Goal: Information Seeking & Learning: Check status

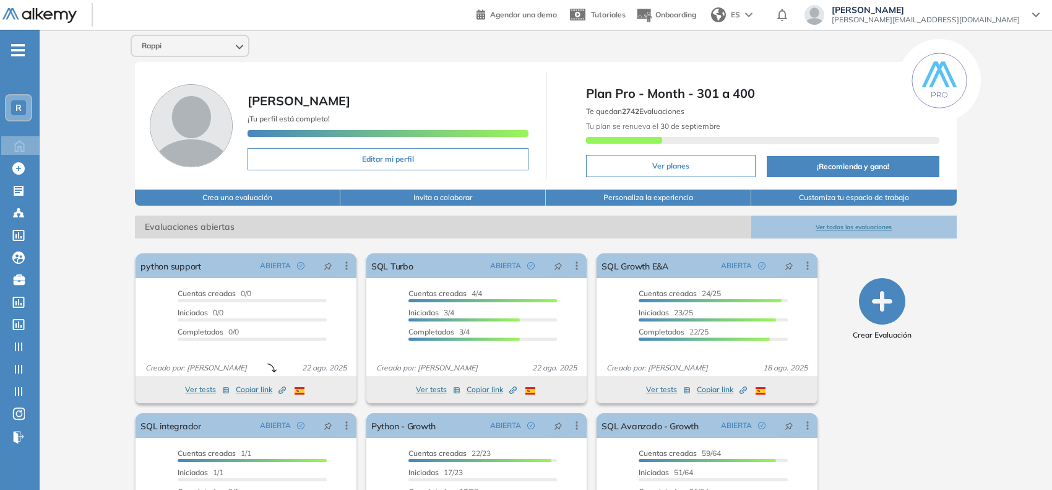
click at [19, 103] on span "R" at bounding box center [18, 108] width 6 height 10
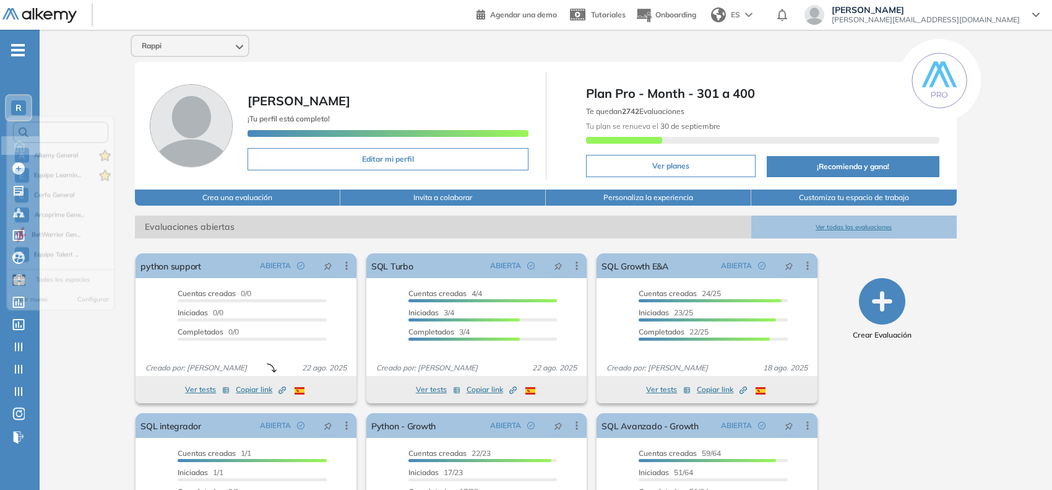
click at [47, 135] on input "text" at bounding box center [64, 136] width 72 height 9
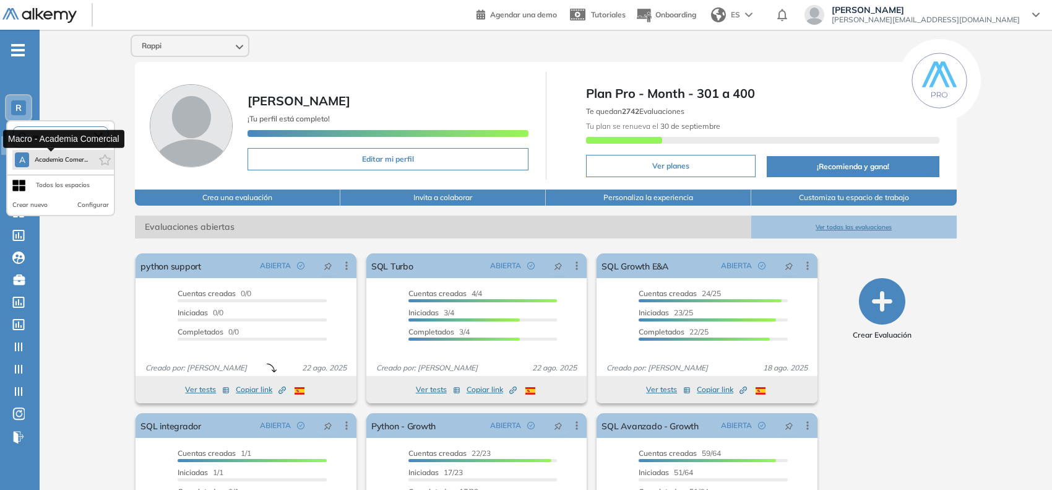
type input "***"
click at [53, 161] on span "Academia Comer..." at bounding box center [61, 160] width 54 height 10
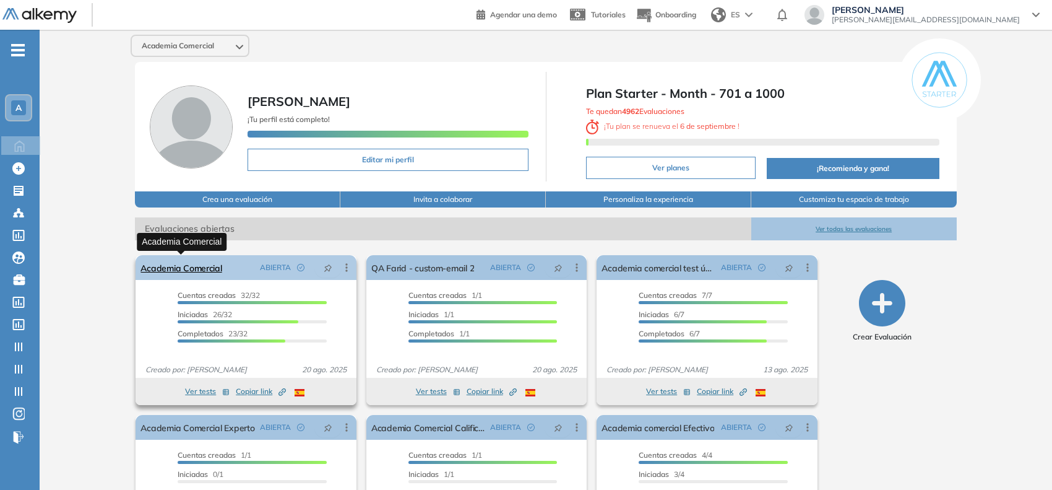
click at [172, 270] on link "Academia Comercial" at bounding box center [181, 267] width 81 height 25
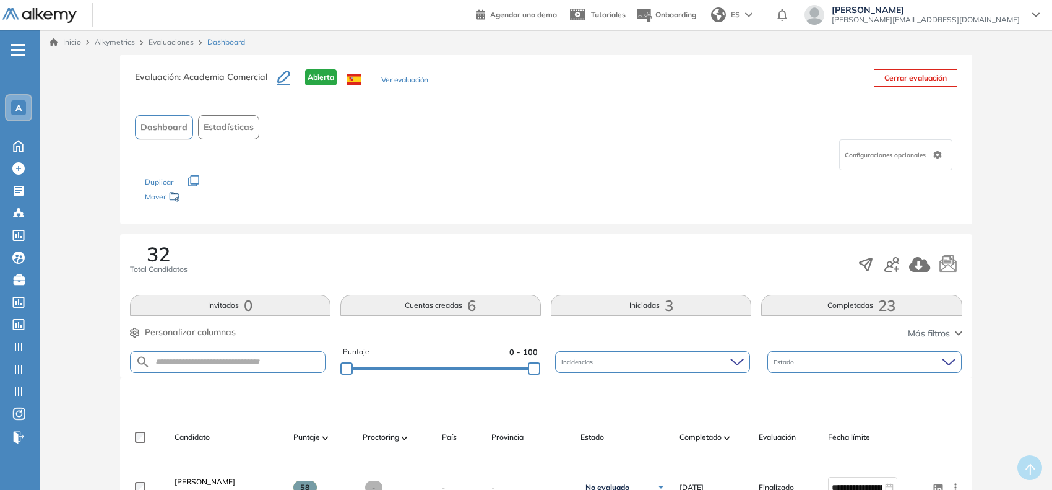
click at [620, 298] on button "Iniciadas 3" at bounding box center [651, 305] width 201 height 21
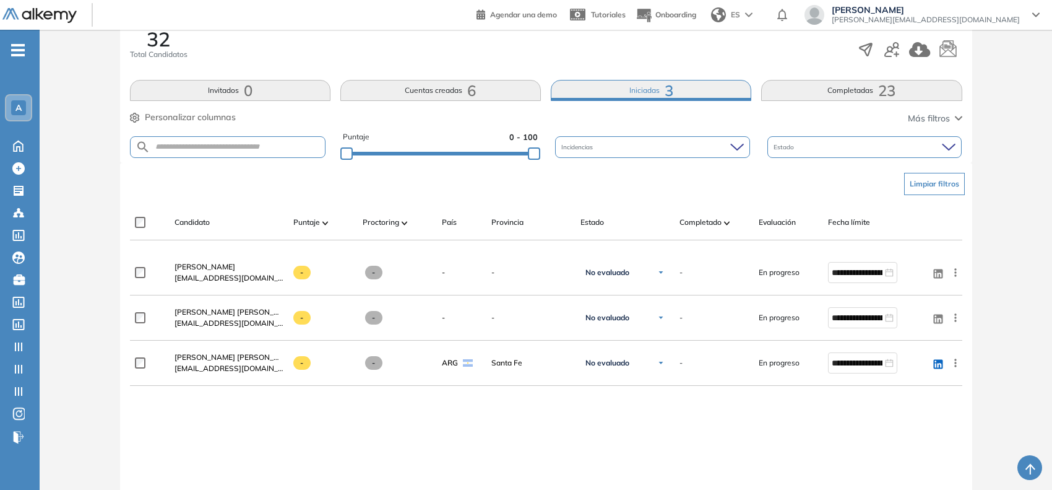
scroll to position [263, 0]
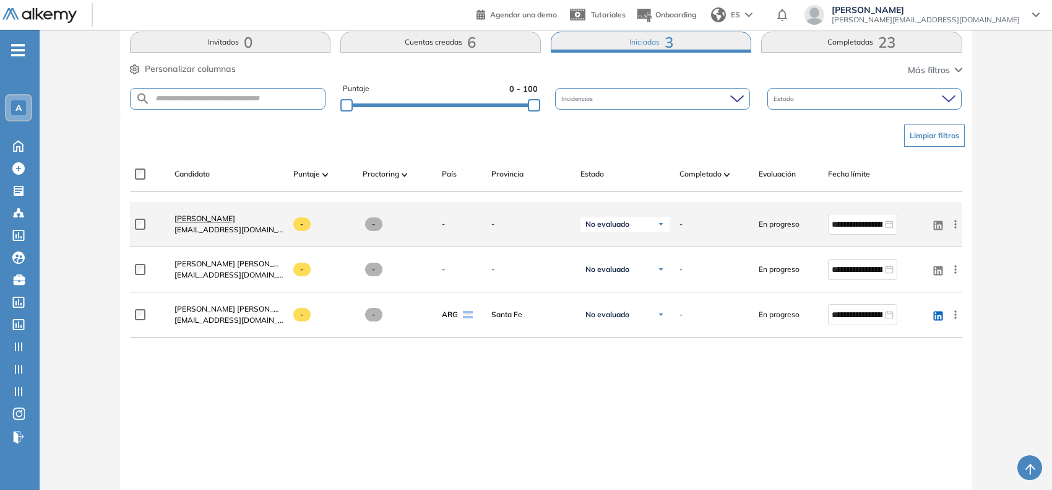
click at [230, 218] on span "[PERSON_NAME]" at bounding box center [205, 218] width 61 height 9
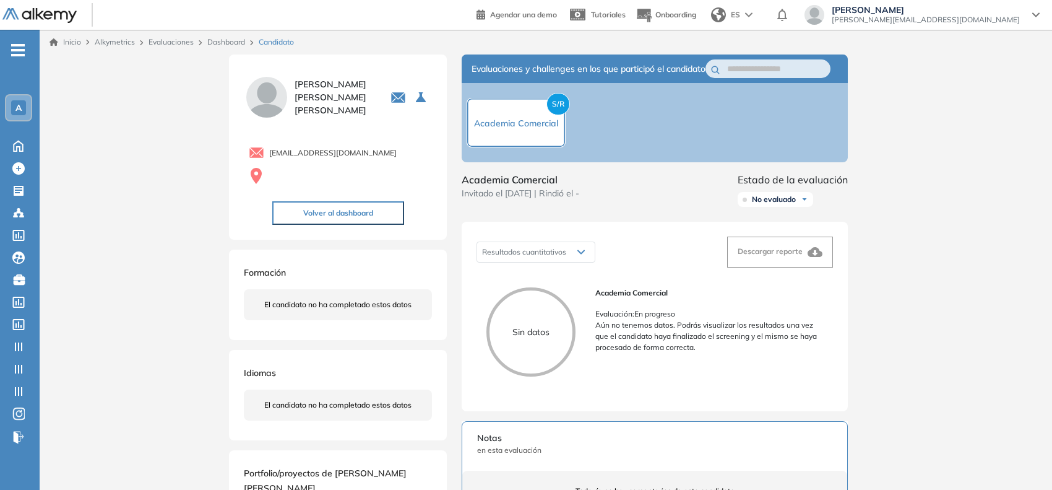
click at [221, 41] on link "Dashboard" at bounding box center [226, 41] width 38 height 9
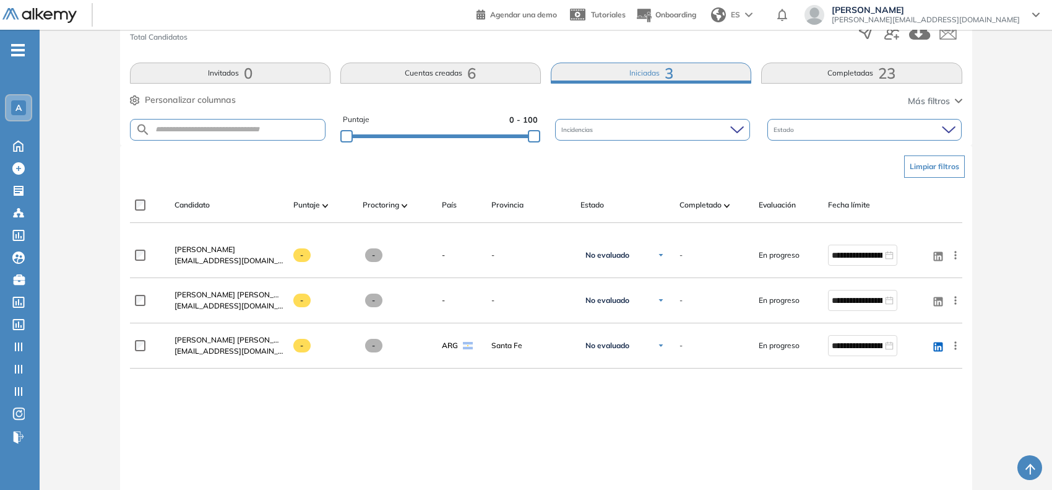
scroll to position [233, 0]
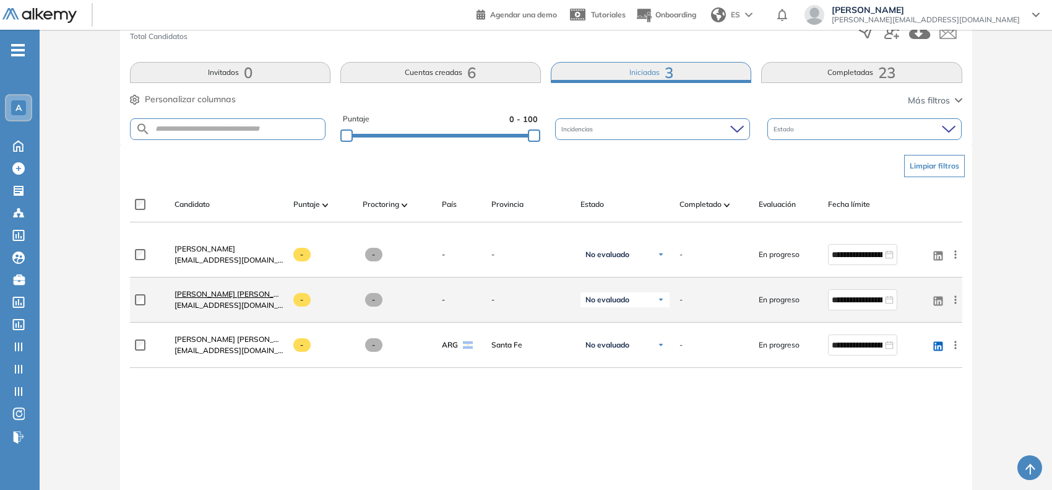
click at [271, 298] on span "[PERSON_NAME] [PERSON_NAME]" at bounding box center [236, 293] width 123 height 9
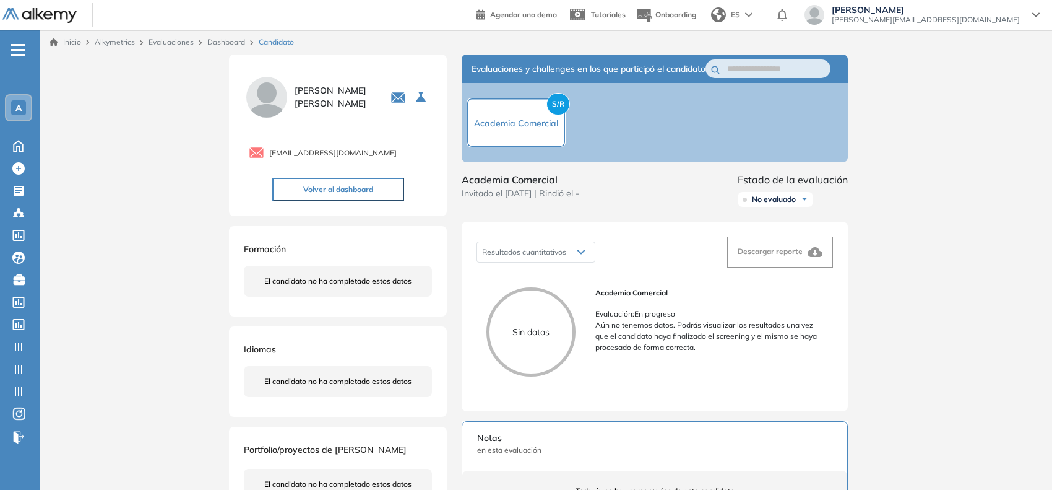
click at [225, 43] on link "Dashboard" at bounding box center [226, 41] width 38 height 9
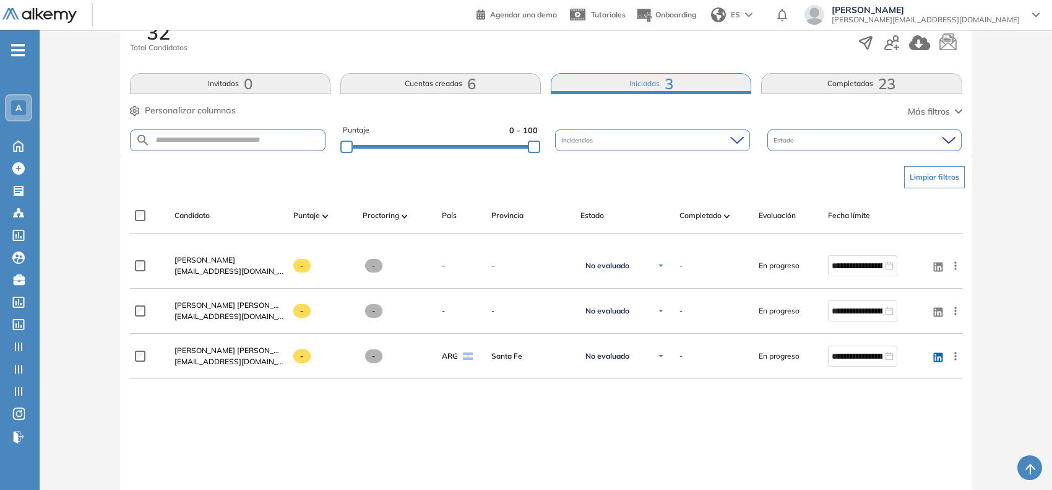
scroll to position [327, 0]
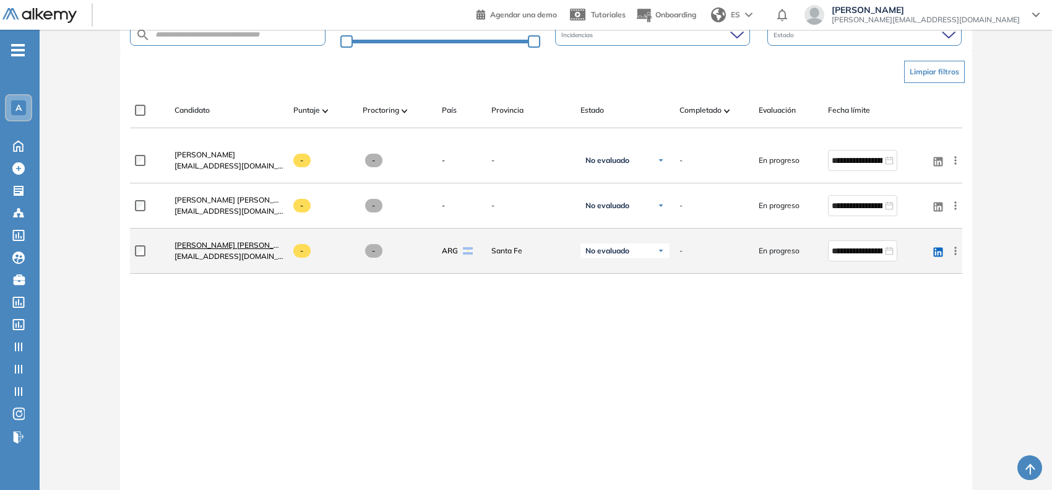
click at [230, 246] on span "[PERSON_NAME] [PERSON_NAME]" at bounding box center [236, 244] width 123 height 9
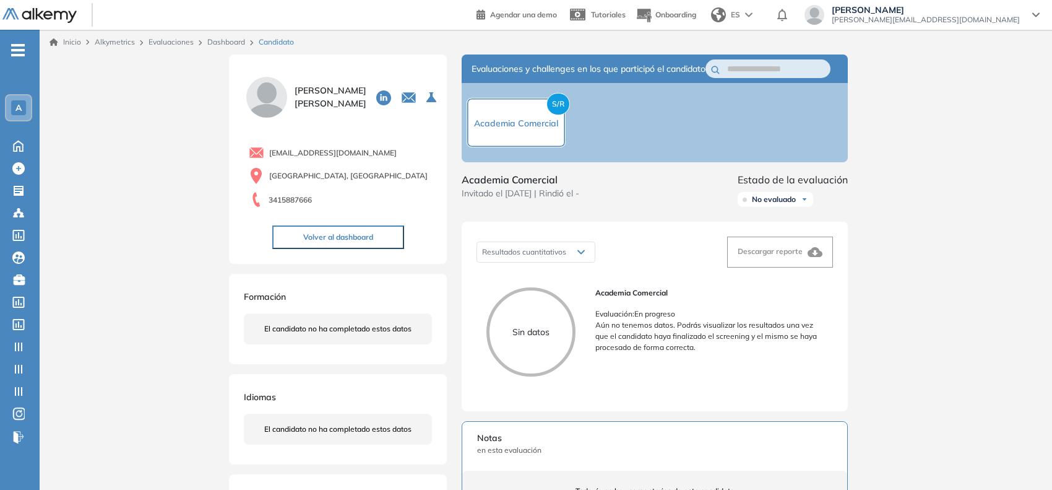
click at [230, 39] on link "Dashboard" at bounding box center [226, 41] width 38 height 9
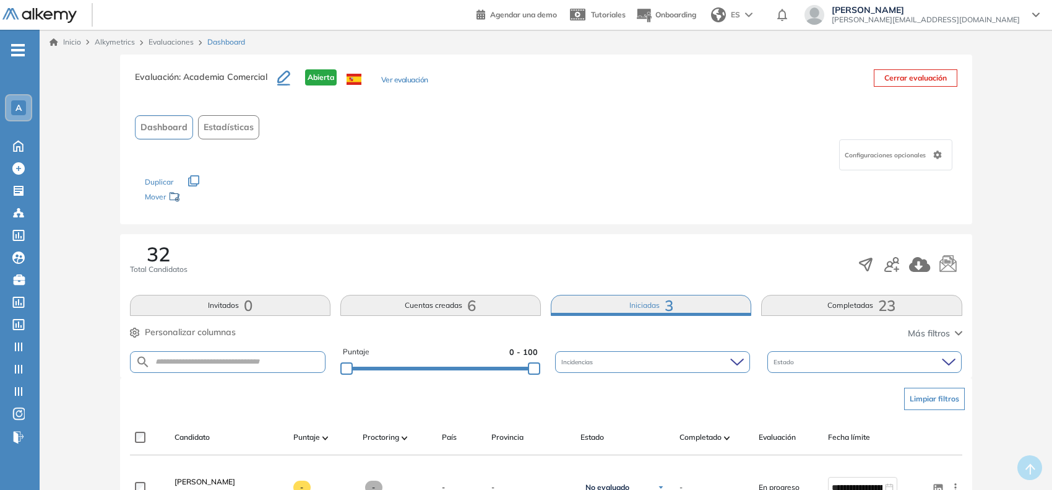
click at [797, 299] on button "Completadas 23" at bounding box center [861, 305] width 201 height 21
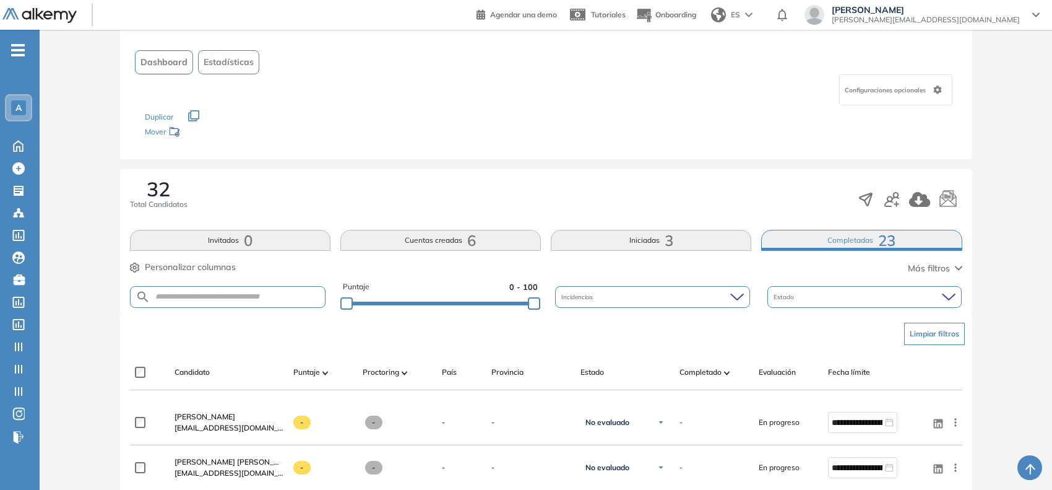
scroll to position [64, 0]
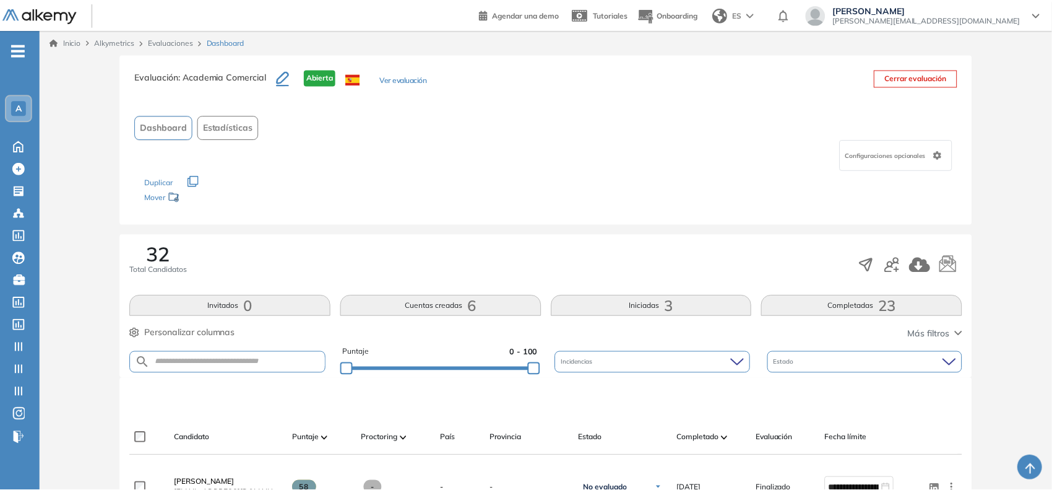
scroll to position [64, 0]
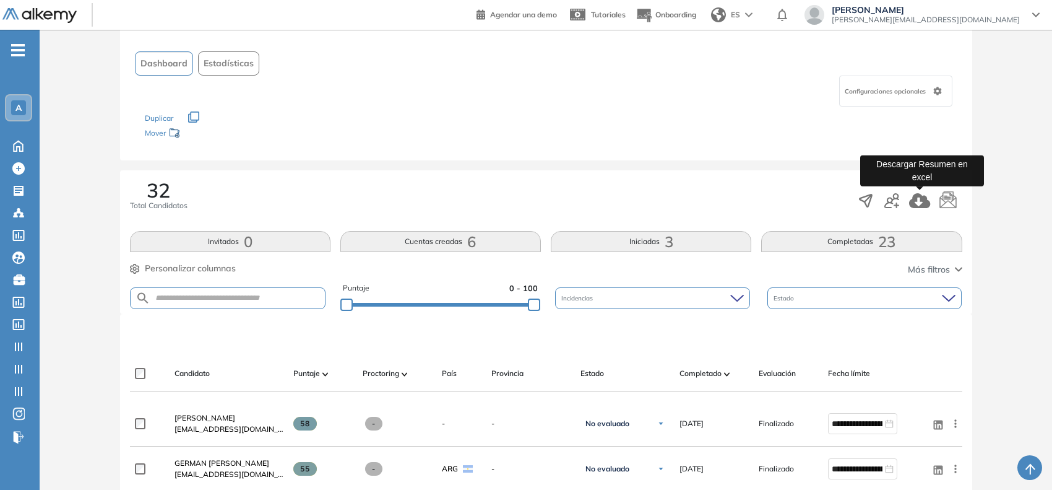
click at [927, 193] on icon "button" at bounding box center [920, 200] width 22 height 15
